Goal: Communication & Community: Participate in discussion

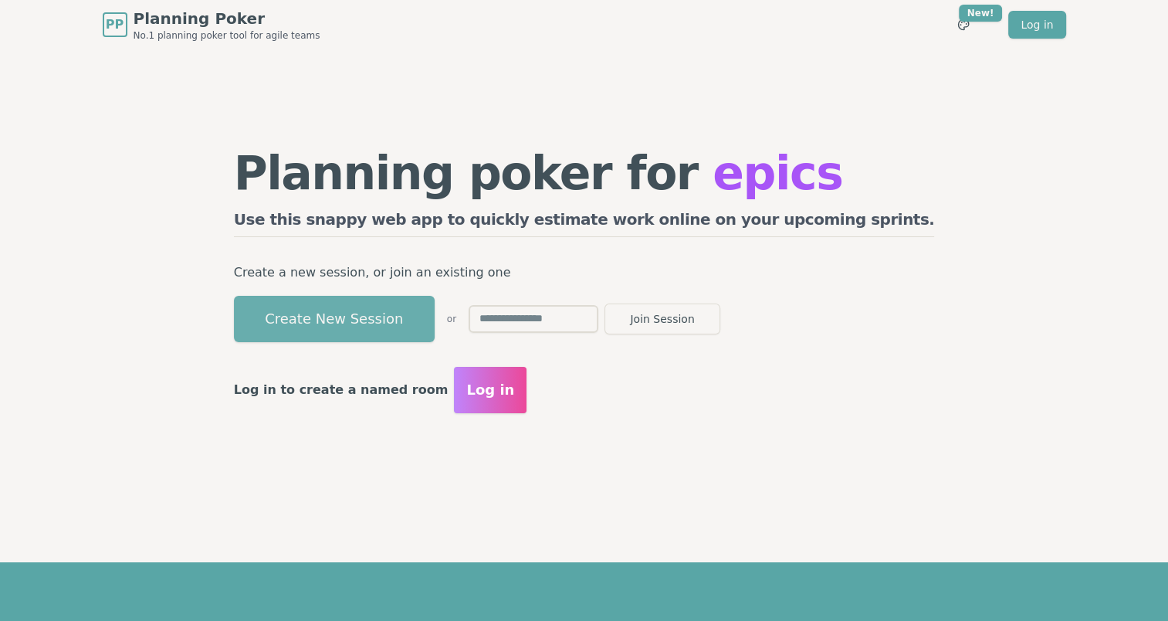
click at [435, 321] on button "Create New Session" at bounding box center [334, 319] width 201 height 46
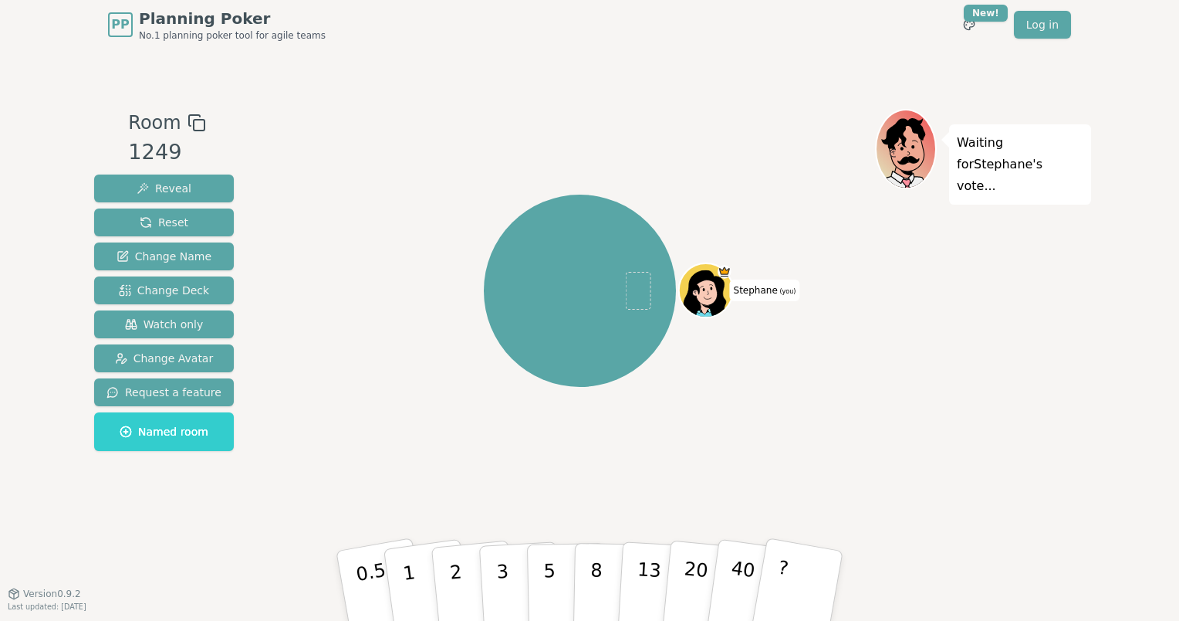
click at [196, 123] on rect at bounding box center [199, 125] width 11 height 11
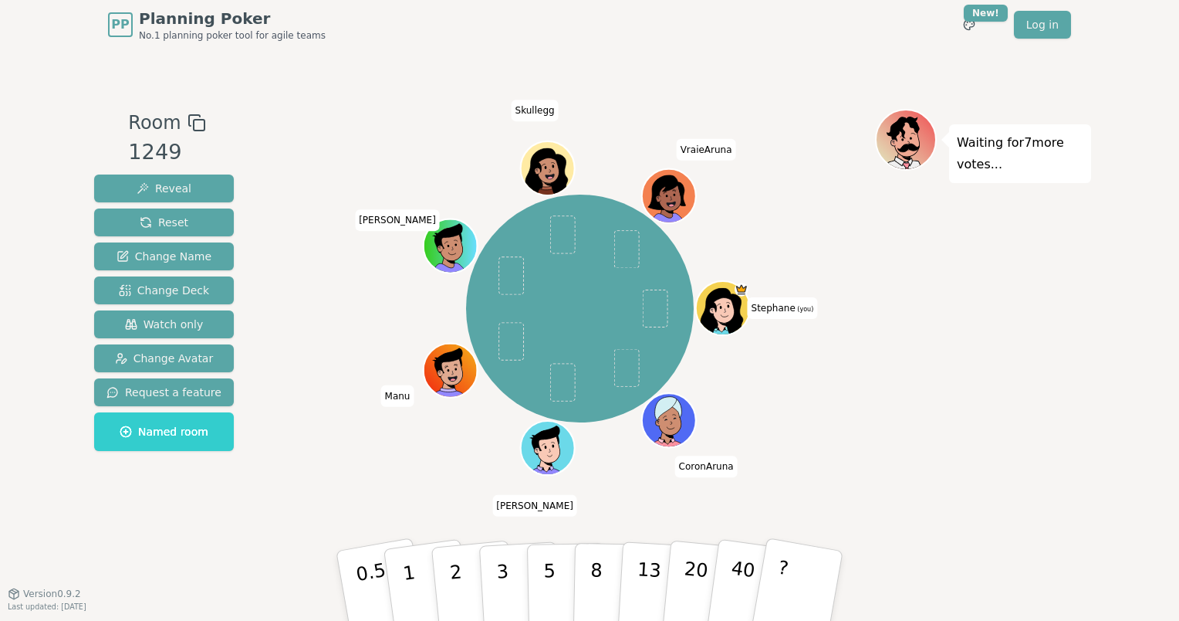
click at [273, 189] on div "Room 1249 Reveal Reset Change Name Change Deck Watch only Change Avatar Request…" at bounding box center [589, 321] width 1003 height 425
click at [173, 325] on span "Watch only" at bounding box center [164, 323] width 79 height 15
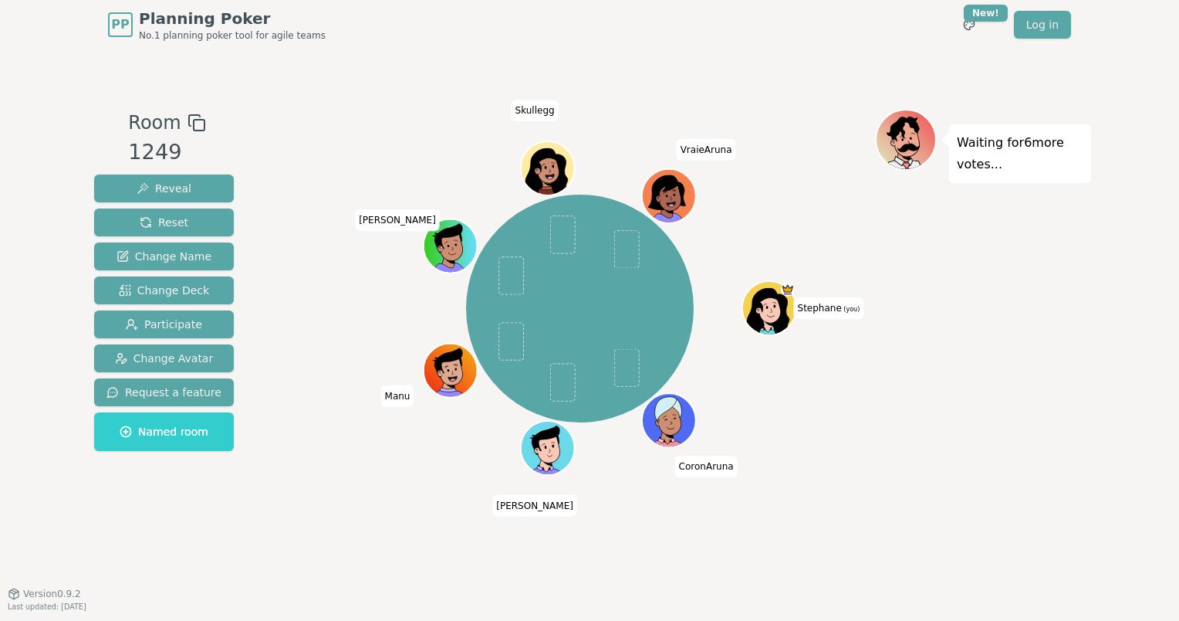
click at [926, 311] on div "Waiting for 6 more votes..." at bounding box center [983, 321] width 216 height 425
click at [1036, 385] on div "Waiting for 6 more votes..." at bounding box center [983, 321] width 216 height 425
click at [1078, 488] on div "Waiting for 5 more votes..." at bounding box center [983, 321] width 216 height 425
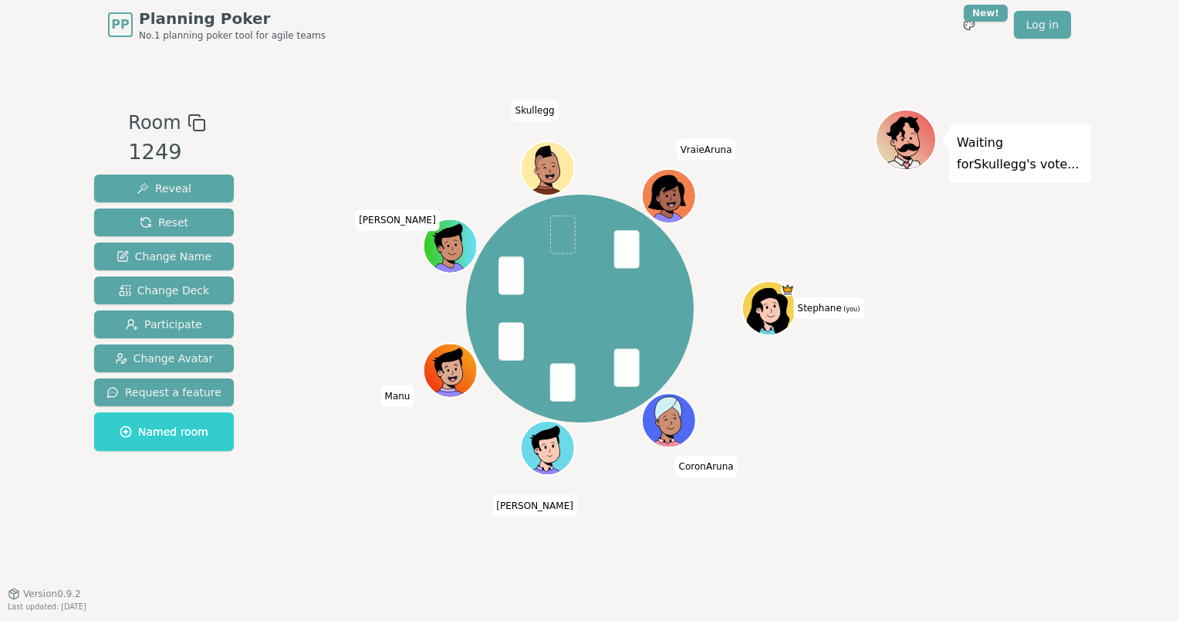
click at [905, 401] on div "Waiting for [PERSON_NAME] 's vote..." at bounding box center [983, 321] width 216 height 425
